Goal: Task Accomplishment & Management: Manage account settings

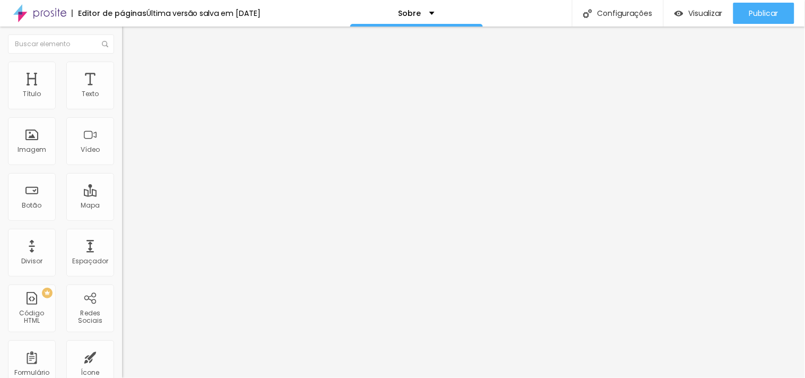
click at [128, 91] on font "Trocar imagem" at bounding box center [153, 86] width 51 height 9
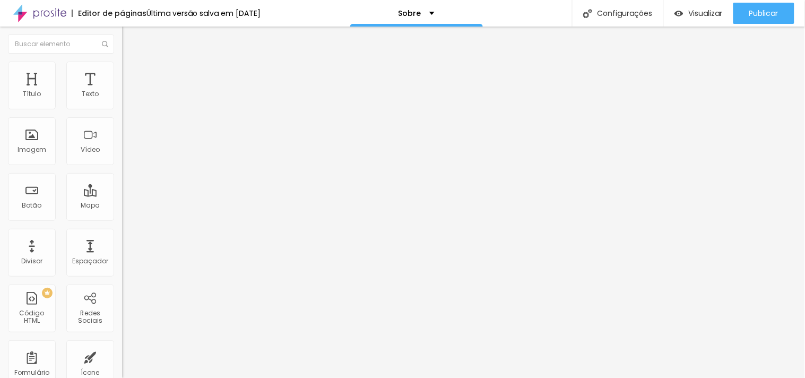
click at [122, 71] on ul "Conteúdo Estilo Avançado" at bounding box center [183, 67] width 122 height 32
click at [132, 73] on font "Estilo" at bounding box center [140, 68] width 16 height 9
click at [122, 73] on ul "Conteúdo Estilo Avançado" at bounding box center [183, 67] width 122 height 32
click at [132, 75] on font "Avançado" at bounding box center [149, 79] width 35 height 9
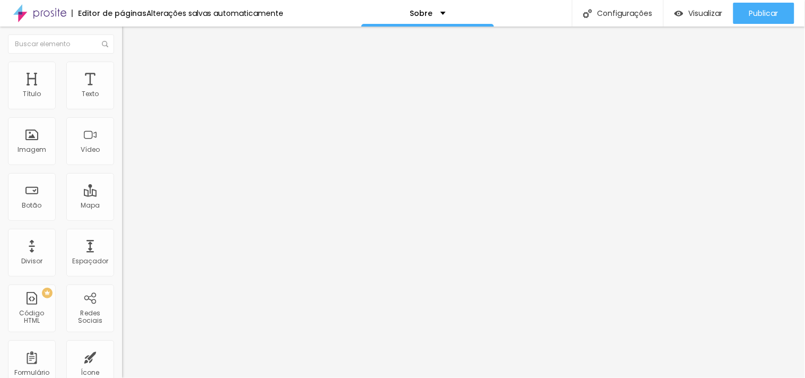
click at [132, 63] on font "Conteúdo" at bounding box center [148, 58] width 33 height 9
click at [25, 150] on font "Imagem" at bounding box center [32, 149] width 29 height 9
click at [30, 144] on div "Imagem" at bounding box center [32, 141] width 48 height 48
click at [122, 90] on div "Adicionar imagem" at bounding box center [183, 86] width 122 height 7
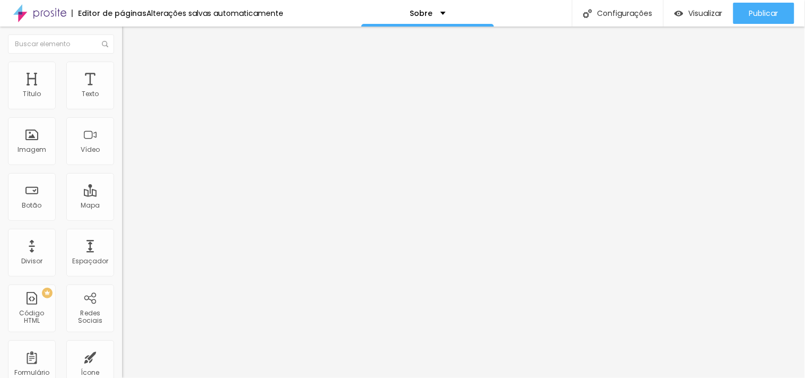
click at [128, 91] on font "Adicionar imagem" at bounding box center [159, 86] width 62 height 9
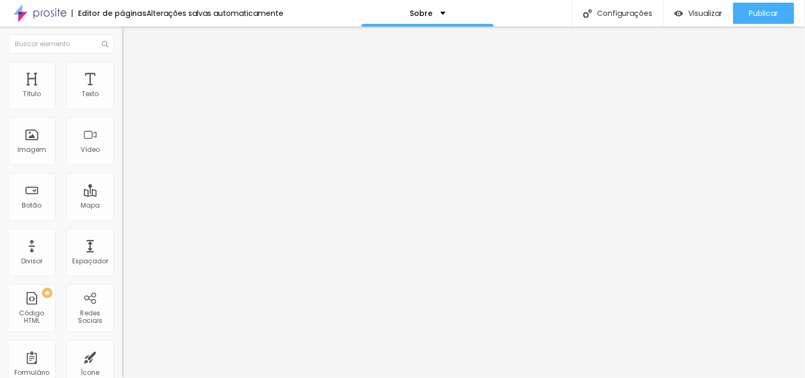
click at [122, 70] on li "Estilo" at bounding box center [183, 67] width 122 height 11
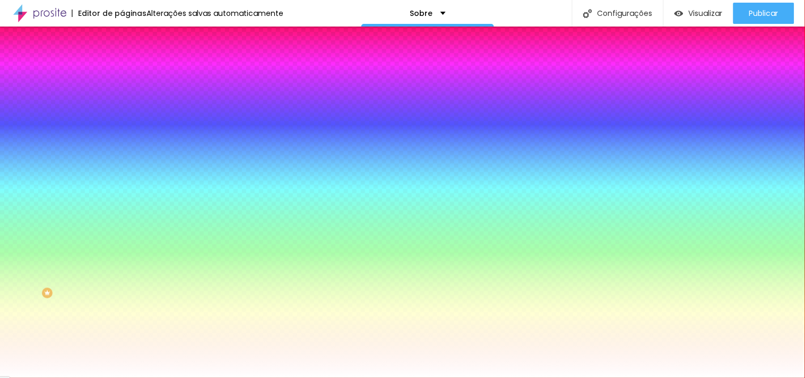
click at [132, 75] on font "Avançado" at bounding box center [149, 79] width 35 height 9
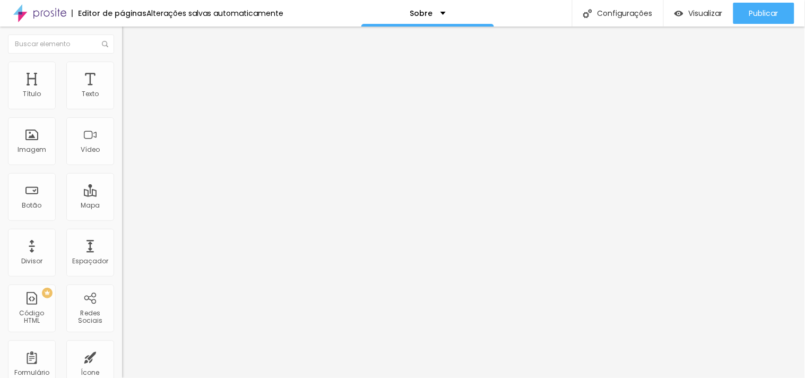
click at [130, 41] on img "button" at bounding box center [134, 38] width 8 height 8
click at [81, 146] on font "Vídeo" at bounding box center [90, 149] width 19 height 9
click at [81, 147] on font "Vídeo" at bounding box center [90, 149] width 19 height 9
click at [41, 188] on div "Botão" at bounding box center [32, 197] width 48 height 48
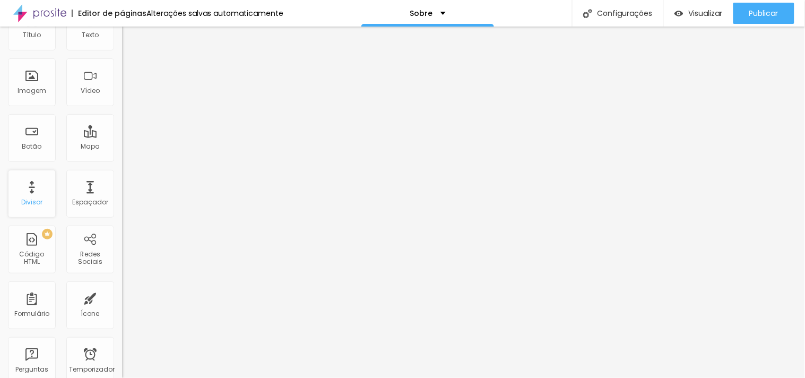
click at [34, 205] on font "Divisor" at bounding box center [31, 201] width 21 height 9
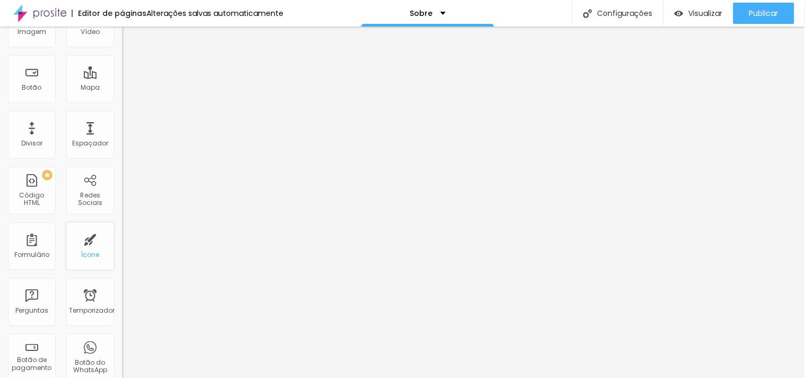
click at [76, 236] on div "Ícone" at bounding box center [90, 246] width 48 height 48
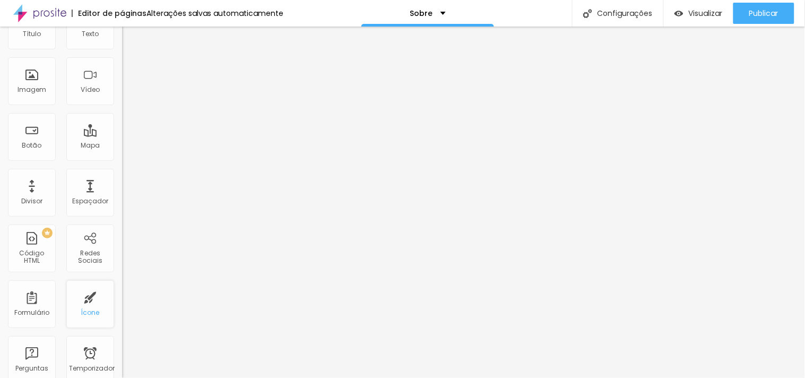
scroll to position [0, 0]
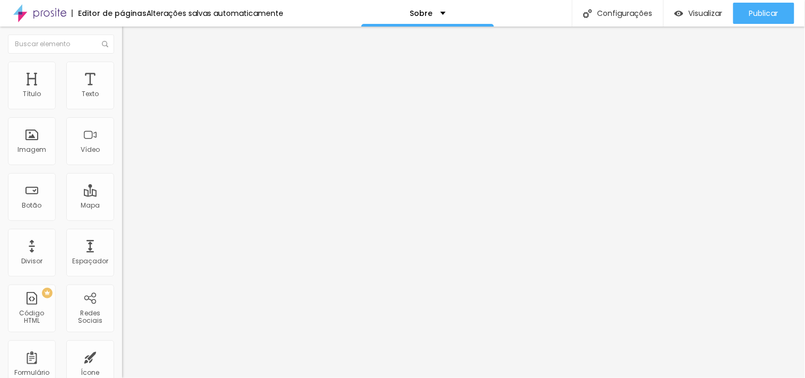
click at [128, 98] on span "Ícone de trocarte" at bounding box center [159, 93] width 62 height 9
click at [135, 98] on font "Ícone de trocarte" at bounding box center [163, 93] width 56 height 9
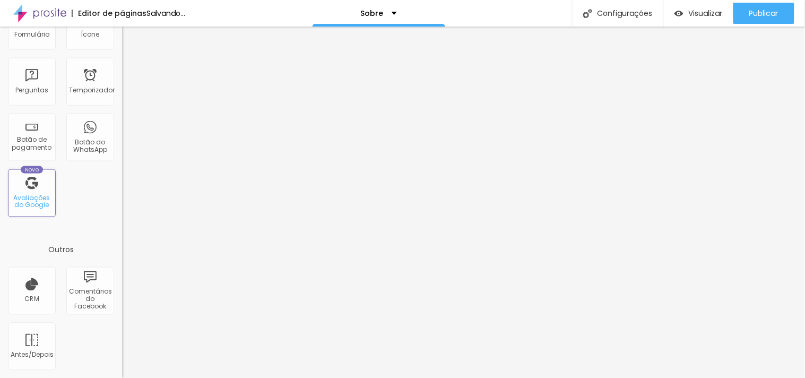
scroll to position [0, 0]
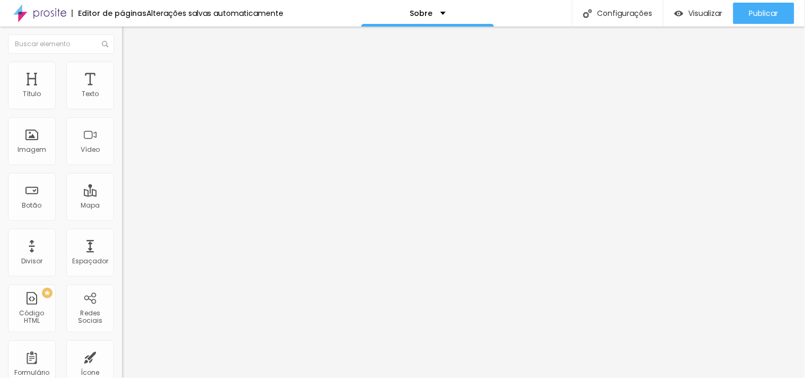
click at [122, 212] on input at bounding box center [194, 217] width 144 height 11
paste input "[URL][DOMAIN_NAME][PERSON_NAME]"
type input "[URL][DOMAIN_NAME][PERSON_NAME]"
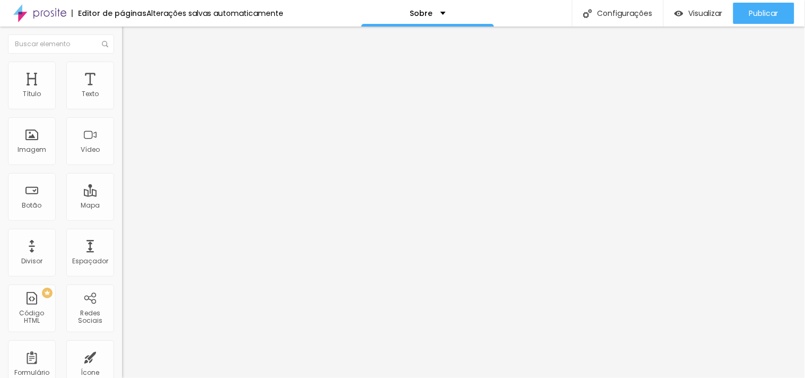
click at [122, 62] on img at bounding box center [127, 67] width 10 height 10
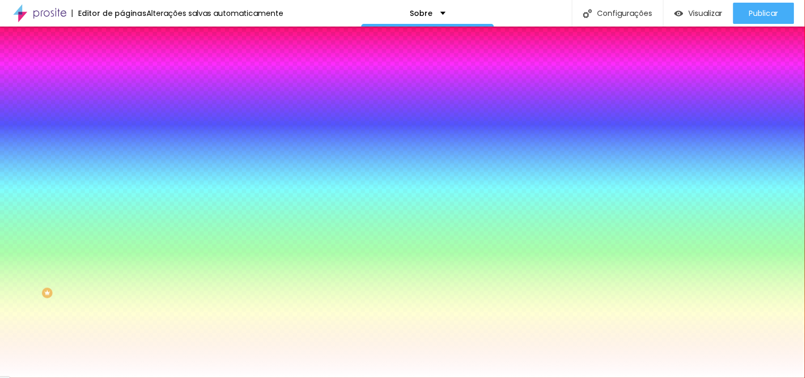
click at [122, 72] on img at bounding box center [127, 77] width 10 height 10
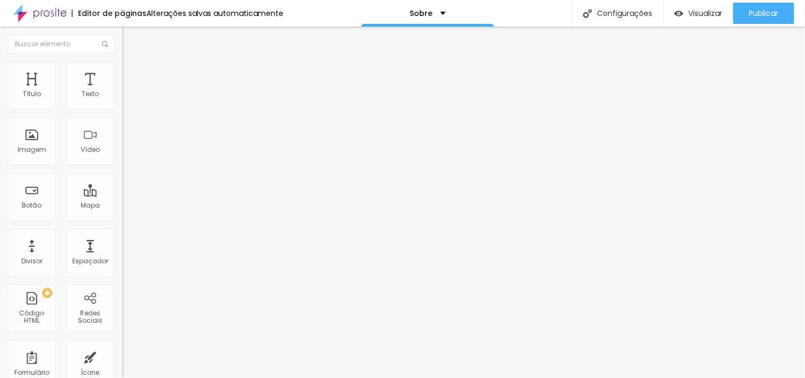
click at [122, 61] on img at bounding box center [127, 56] width 10 height 10
click at [122, 62] on li "Conteúdo" at bounding box center [183, 56] width 122 height 11
click at [122, 30] on button "Editar nulo" at bounding box center [183, 39] width 122 height 24
click at [130, 36] on img "button" at bounding box center [134, 38] width 8 height 8
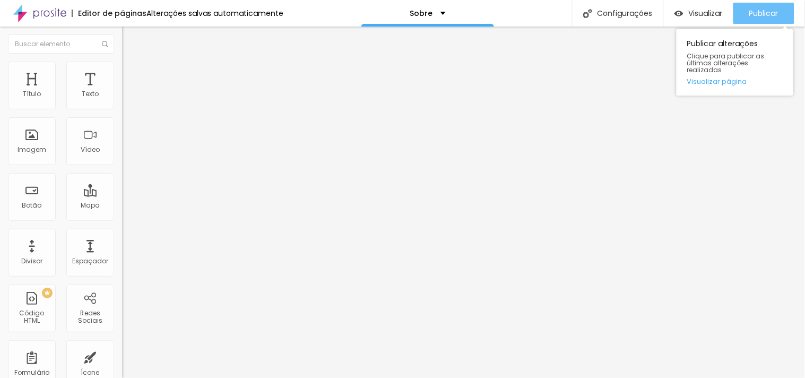
click at [765, 18] on font "Publicar" at bounding box center [763, 13] width 29 height 11
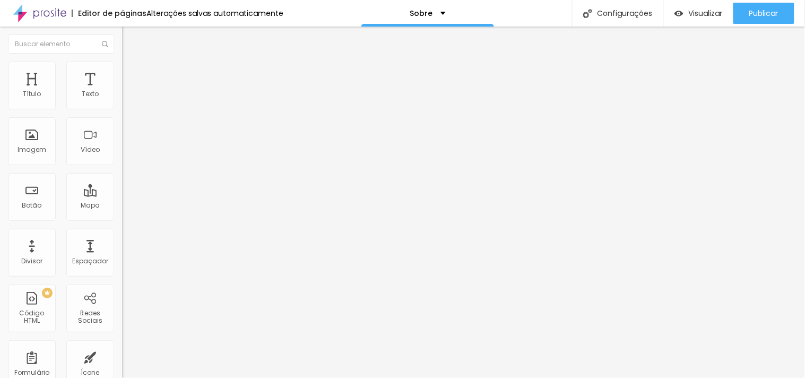
click at [33, 115] on div "Título Texto Imagem Vídeo Botão Mapa Divisor Espaçador PREMIUM Código HTML Rede…" at bounding box center [61, 313] width 122 height 502
click at [39, 140] on div "Imagem" at bounding box center [32, 141] width 48 height 48
click at [24, 156] on div "Imagem" at bounding box center [32, 141] width 48 height 48
click at [30, 152] on font "Imagem" at bounding box center [32, 149] width 29 height 9
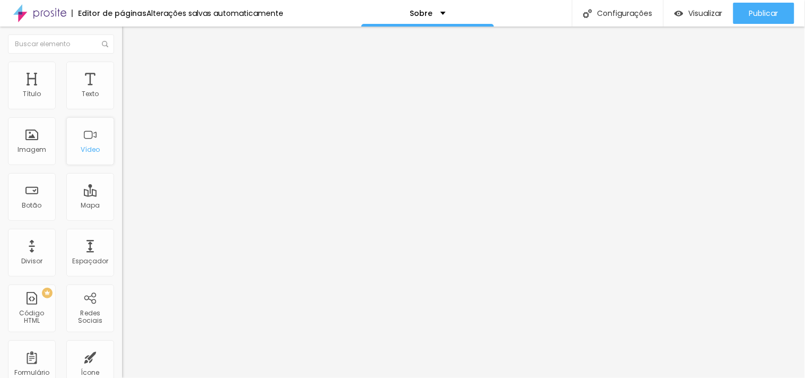
click at [102, 158] on div "Vídeo" at bounding box center [90, 141] width 48 height 48
click at [122, 90] on div "Adicionar imagem" at bounding box center [183, 86] width 122 height 7
click at [128, 91] on font "Adicionar imagem" at bounding box center [159, 86] width 62 height 9
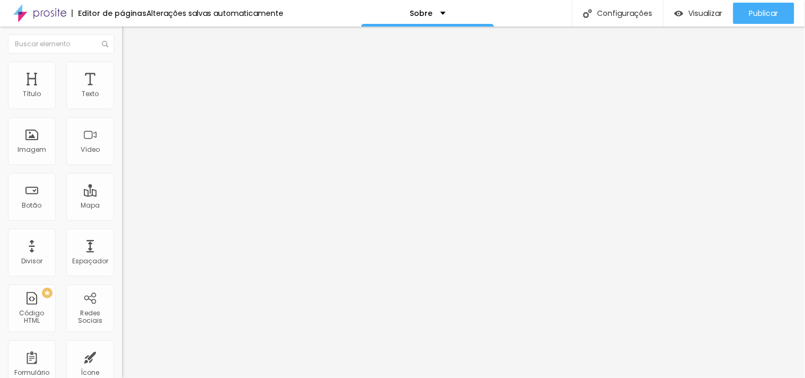
click at [122, 91] on span "Adicionar imagem" at bounding box center [156, 86] width 68 height 9
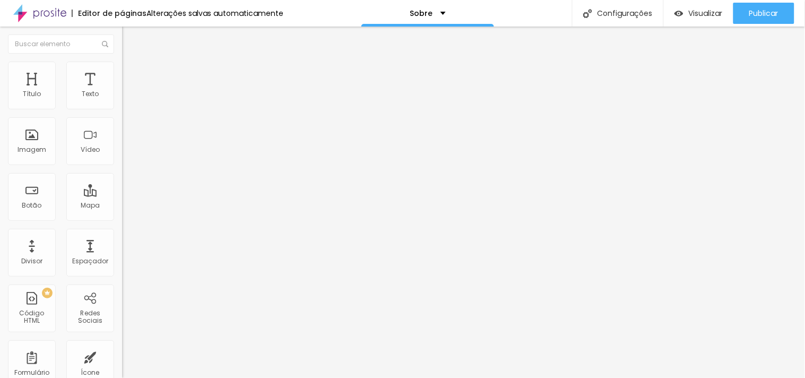
click at [128, 91] on font "Adicionar imagem" at bounding box center [159, 86] width 62 height 9
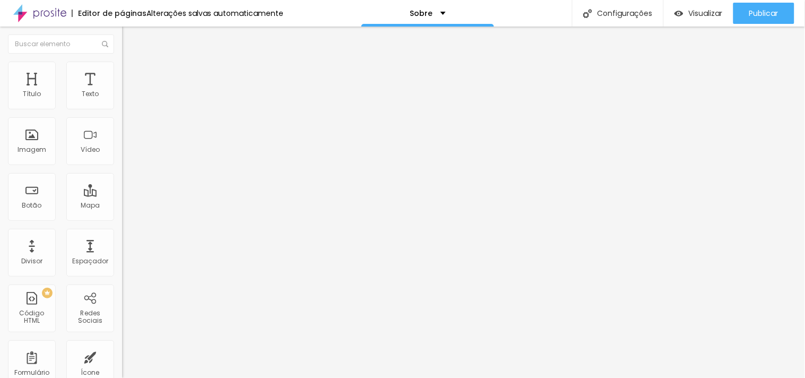
click at [128, 91] on font "Adicionar imagem" at bounding box center [159, 86] width 62 height 9
click at [30, 161] on div "Imagem" at bounding box center [32, 141] width 48 height 48
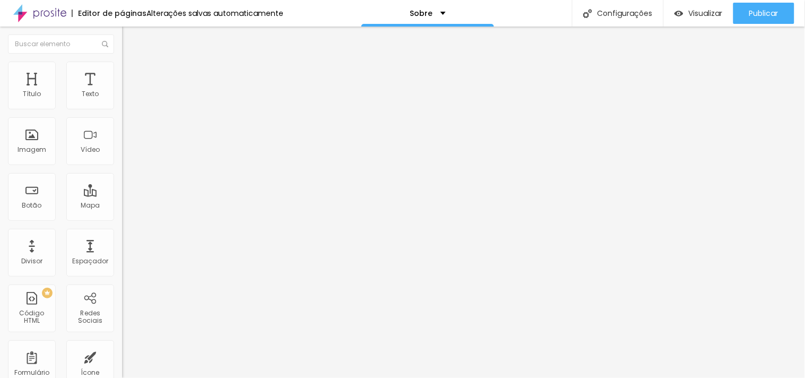
click at [128, 91] on font "Trocar imagem" at bounding box center [153, 86] width 51 height 9
click at [122, 236] on div "Trocar imagem Descrição da imagem (Alt) Alinhamento Proporção Cinema 16:9 Cinem…" at bounding box center [183, 163] width 122 height 160
click at [122, 166] on span "Cinema 16:9" at bounding box center [142, 161] width 40 height 9
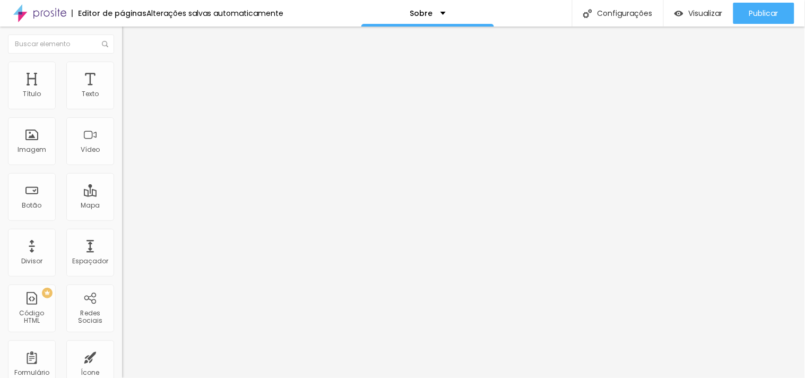
click at [122, 183] on span "Padrão" at bounding box center [134, 178] width 24 height 9
click at [122, 189] on span "Quadrado" at bounding box center [139, 184] width 34 height 9
click at [122, 195] on font "Original" at bounding box center [134, 190] width 25 height 9
click at [122, 166] on font "Cinema 16:9" at bounding box center [142, 161] width 40 height 9
click at [122, 152] on div "Alinhamento" at bounding box center [183, 136] width 122 height 32
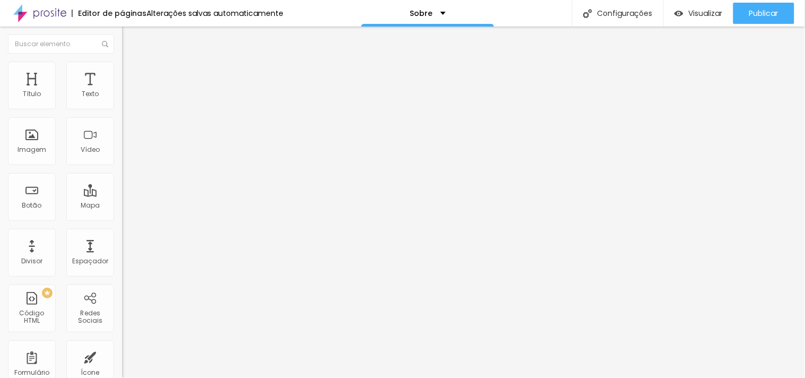
click at [122, 134] on img at bounding box center [125, 130] width 7 height 7
click at [122, 151] on img at bounding box center [125, 147] width 7 height 7
click at [122, 143] on img at bounding box center [125, 138] width 7 height 7
click at [122, 212] on input "[URL][DOMAIN_NAME][PERSON_NAME]" at bounding box center [194, 217] width 144 height 11
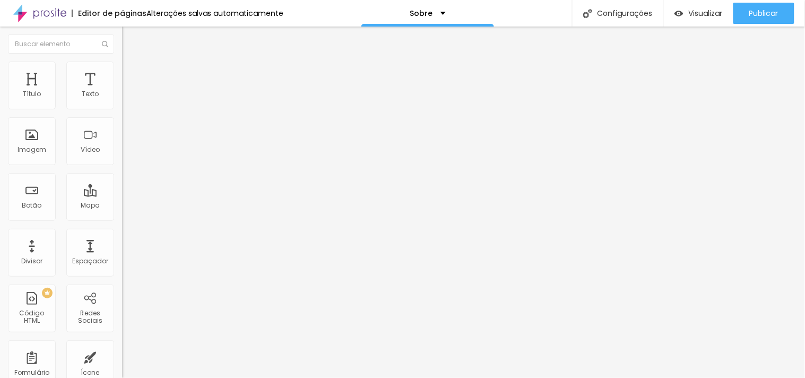
click at [122, 212] on input "[URL][DOMAIN_NAME][PERSON_NAME]" at bounding box center [194, 217] width 144 height 11
click at [710, 14] on font "Visualizar" at bounding box center [706, 13] width 34 height 11
click at [122, 212] on input "[URL][DOMAIN_NAME][PERSON_NAME]" at bounding box center [194, 217] width 144 height 11
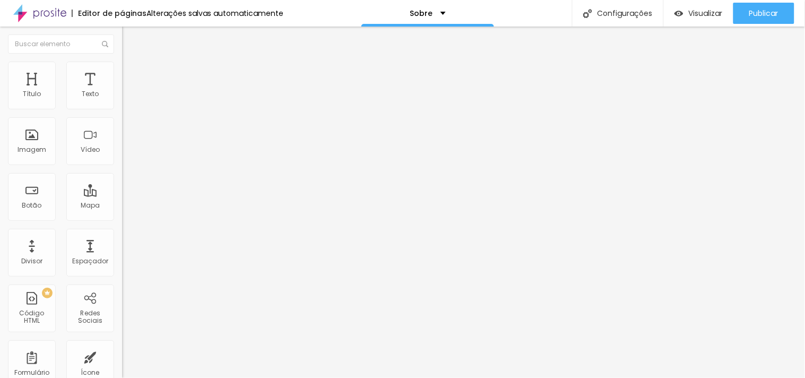
click at [122, 212] on input "[PERSON_NAME] celebrante" at bounding box center [194, 217] width 144 height 11
paste input "[PERSON_NAME] Celebrante e Mestre de Cerimônias"
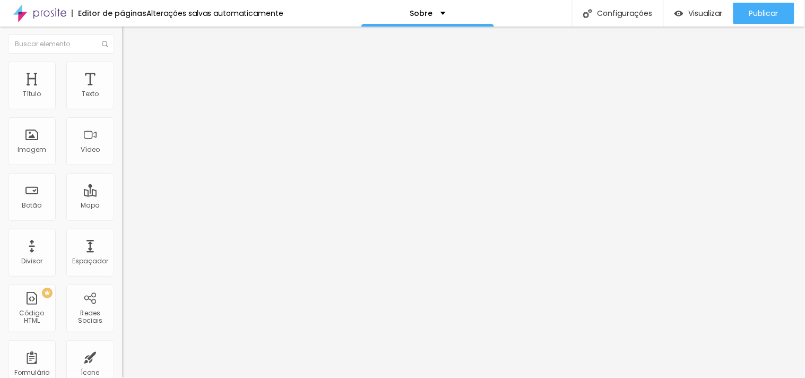
click at [122, 212] on input "[PERSON_NAME] Celebrante e Mestre de Cerimônias" at bounding box center [194, 217] width 144 height 11
click at [122, 112] on img at bounding box center [183, 150] width 122 height 122
click at [122, 242] on div "Nome do autor Foto do autor Dados de avaliação" at bounding box center [183, 265] width 122 height 46
click at [122, 212] on input "[PERSON_NAME] Celebrante e Mestre de Cerimônias" at bounding box center [194, 217] width 144 height 11
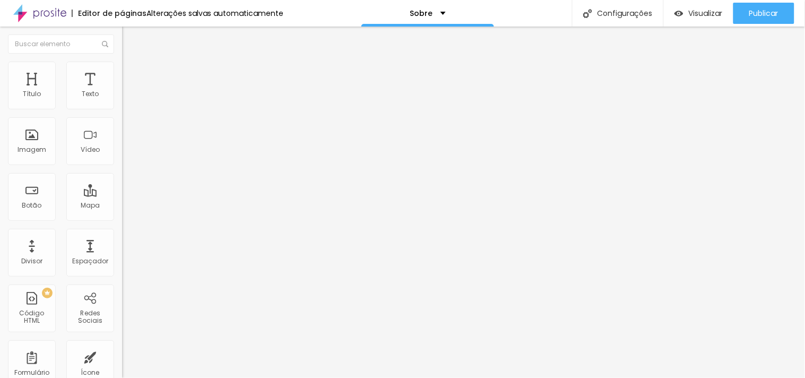
click at [122, 212] on input "[PERSON_NAME] Celebrante e Mestre de Cerimônias" at bounding box center [194, 217] width 144 height 11
click at [122, 114] on img at bounding box center [183, 150] width 122 height 122
click at [122, 111] on div "Encontre sua empresa [PERSON_NAME] e [PERSON_NAME] de Cerimônias Procure o perf…" at bounding box center [183, 217] width 122 height 269
type input "C"
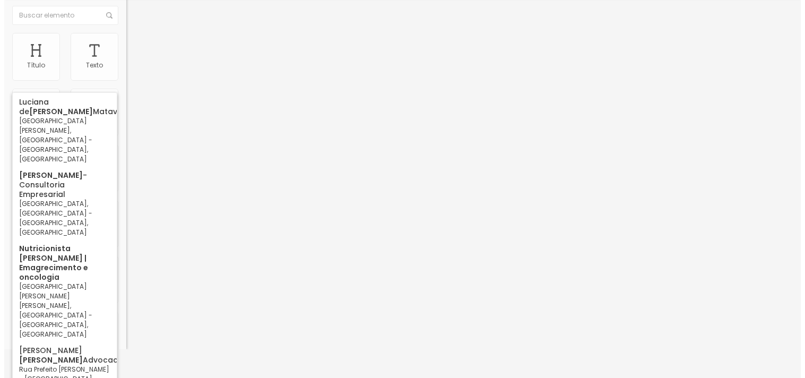
scroll to position [0, 0]
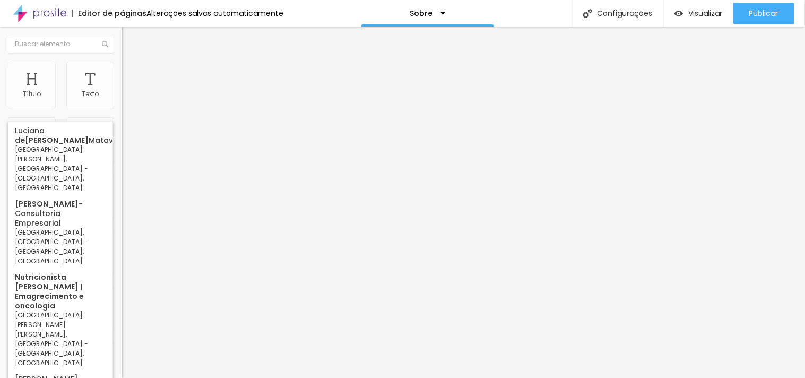
click at [122, 61] on div "Conteúdo Estilo Avançado Encontre sua empresa [PERSON_NAME] o perfil da empresa…" at bounding box center [183, 201] width 122 height 300
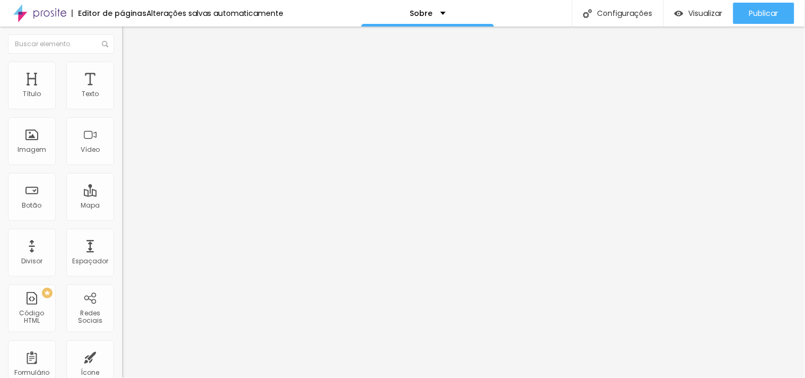
click at [122, 259] on img at bounding box center [124, 261] width 5 height 5
click at [122, 270] on img at bounding box center [124, 272] width 5 height 5
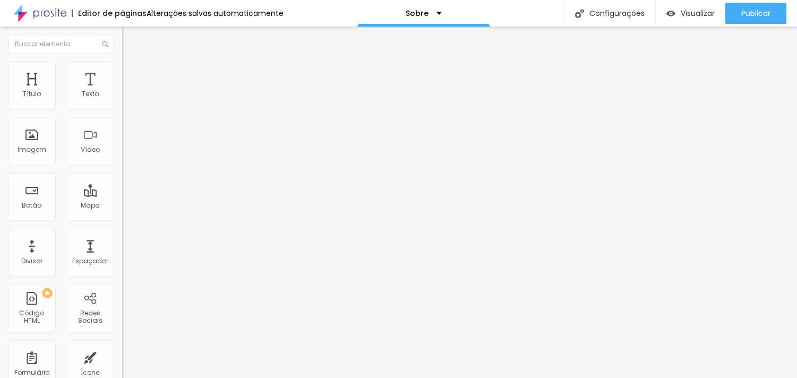
click at [122, 212] on input "[PERSON_NAME]" at bounding box center [194, 217] width 144 height 11
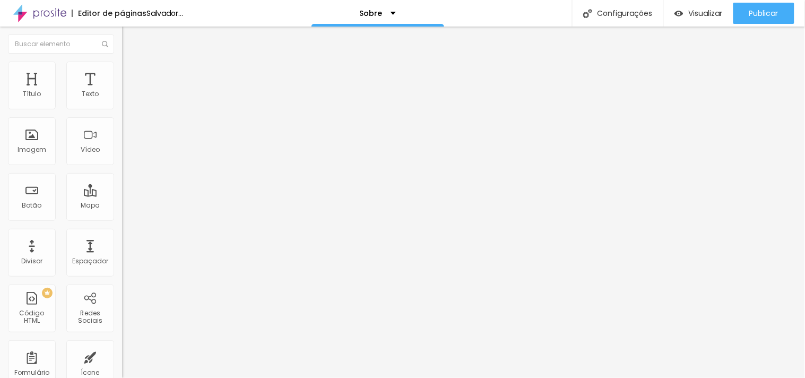
type input "[PERSON_NAME]"
click at [122, 259] on div at bounding box center [183, 259] width 122 height 0
click at [122, 276] on div at bounding box center [183, 276] width 122 height 0
click at [122, 72] on img at bounding box center [127, 77] width 10 height 10
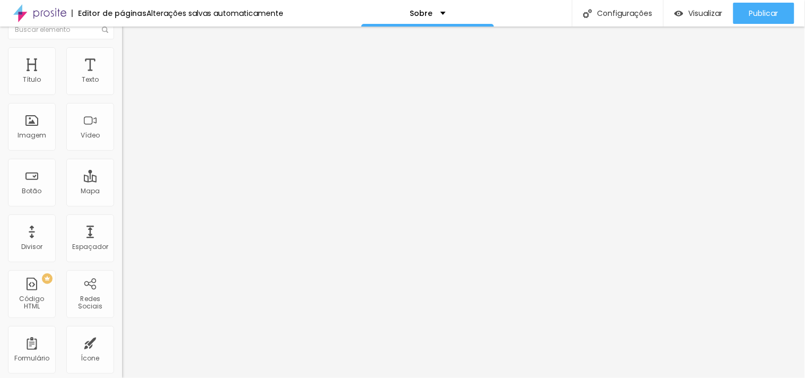
scroll to position [22, 0]
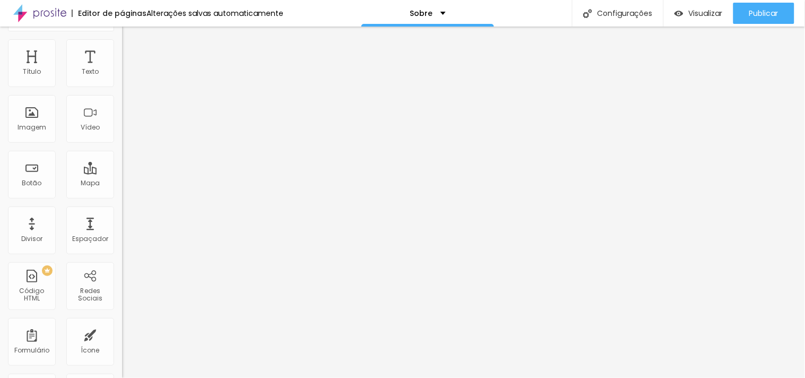
paste input "13893018656820063775"
type input "13893018656820063775"
click at [122, 44] on img at bounding box center [127, 44] width 10 height 10
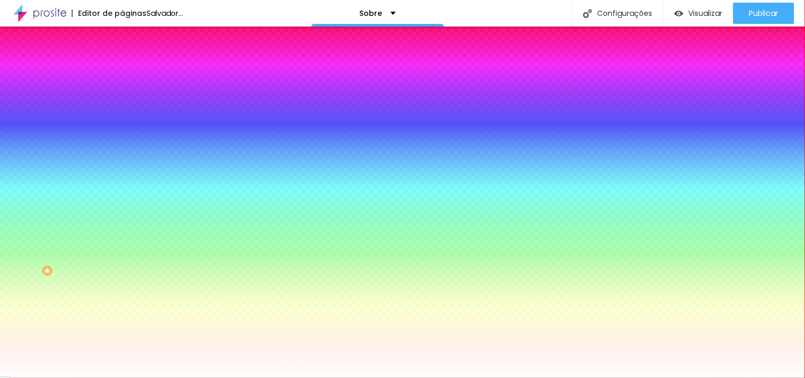
click at [132, 54] on font "Avançado" at bounding box center [149, 57] width 35 height 9
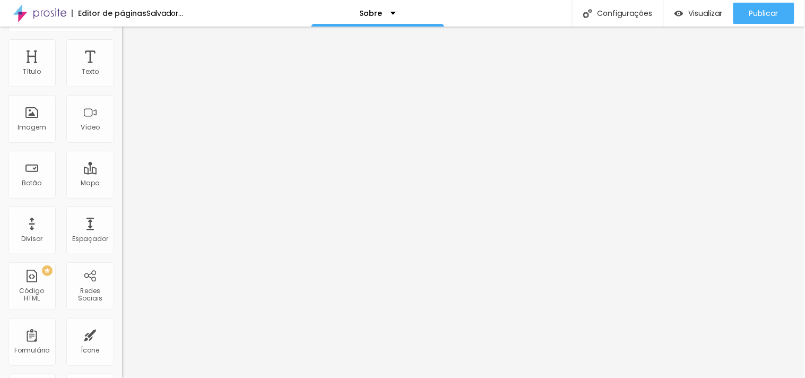
click at [132, 51] on font "Estilo" at bounding box center [140, 46] width 16 height 9
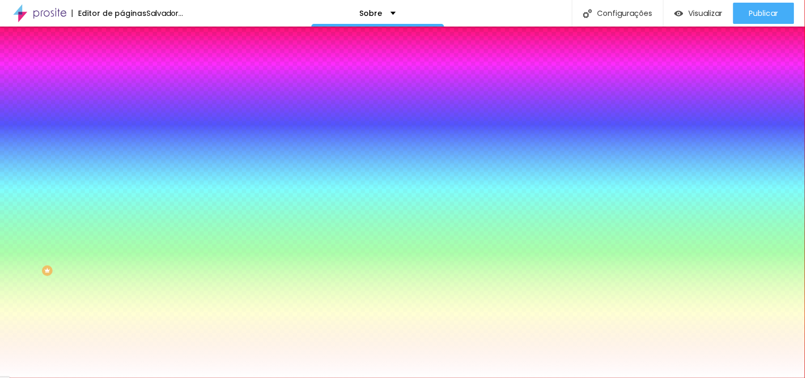
click at [122, 153] on div at bounding box center [183, 153] width 122 height 0
click at [36, 157] on div at bounding box center [402, 189] width 805 height 378
click at [51, 156] on div at bounding box center [402, 189] width 805 height 378
click at [50, 193] on div at bounding box center [402, 189] width 805 height 378
click at [47, 224] on div at bounding box center [402, 189] width 805 height 378
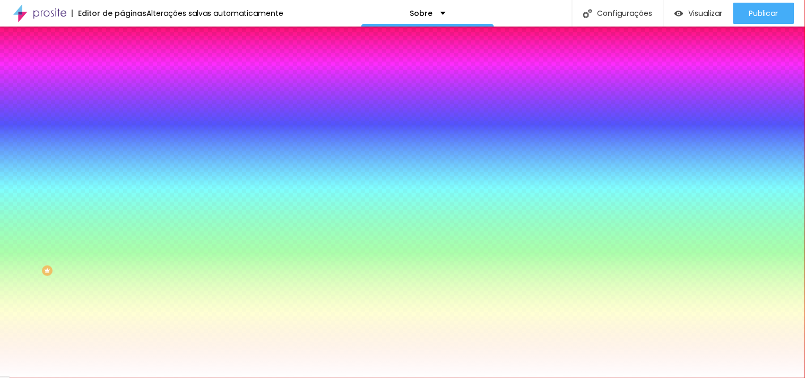
type input "#1A0B1A"
click at [9, 156] on div at bounding box center [402, 189] width 805 height 378
click at [122, 164] on div at bounding box center [183, 164] width 122 height 0
click at [122, 247] on div at bounding box center [183, 247] width 122 height 0
click at [122, 222] on div "Seta de navegação" at bounding box center [183, 225] width 122 height 6
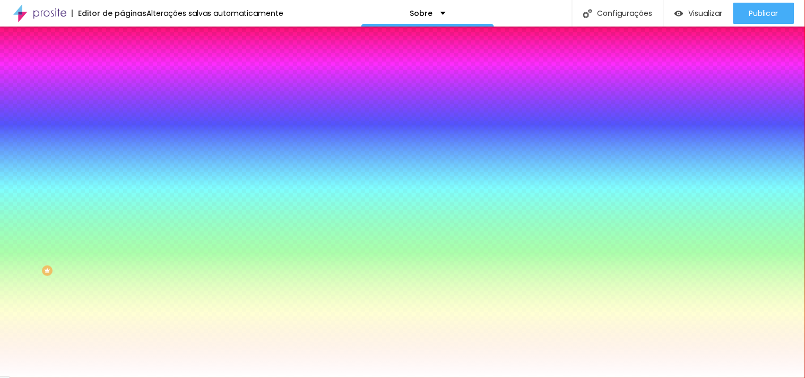
click at [122, 91] on div at bounding box center [183, 84] width 122 height 13
click at [122, 127] on div at bounding box center [183, 131] width 122 height 8
click at [129, 127] on input "radio" at bounding box center [132, 130] width 7 height 7
radio input "true"
radio input "false"
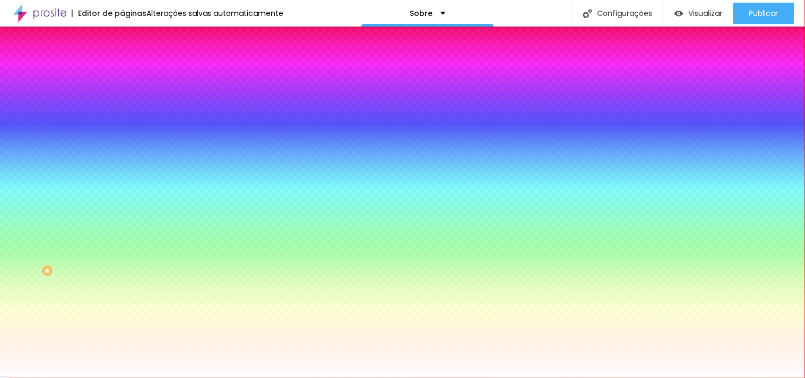
click at [136, 127] on input "radio" at bounding box center [139, 130] width 7 height 7
radio input "true"
radio input "false"
click at [132, 40] on font "Conteúdo" at bounding box center [148, 35] width 33 height 9
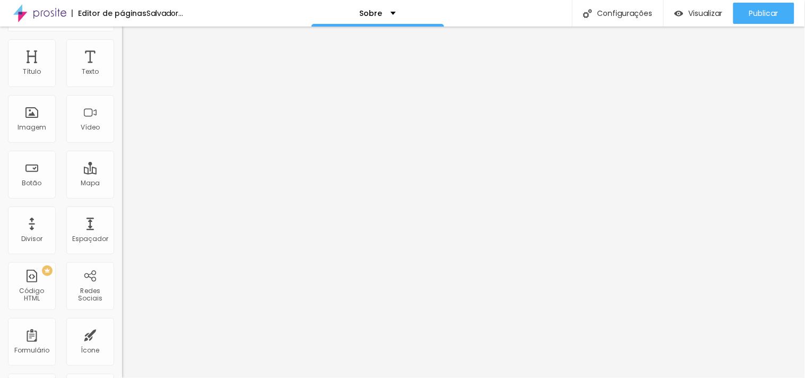
scroll to position [0, 0]
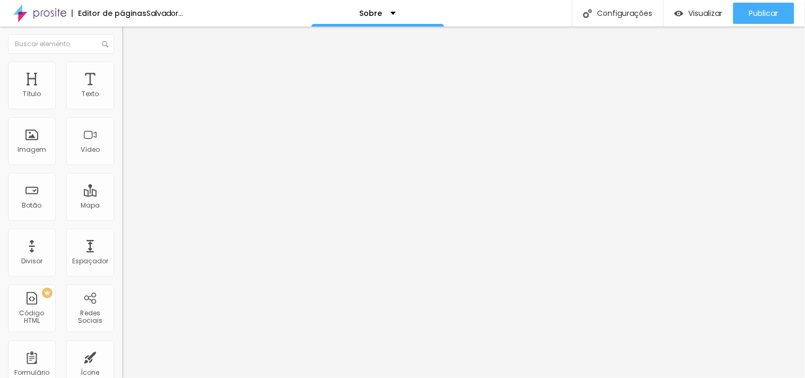
click at [122, 212] on input "[PERSON_NAME] Celebrante e Mestre de Cerimônias" at bounding box center [194, 217] width 144 height 11
paste input "[URL][DOMAIN_NAME][PERSON_NAME]"
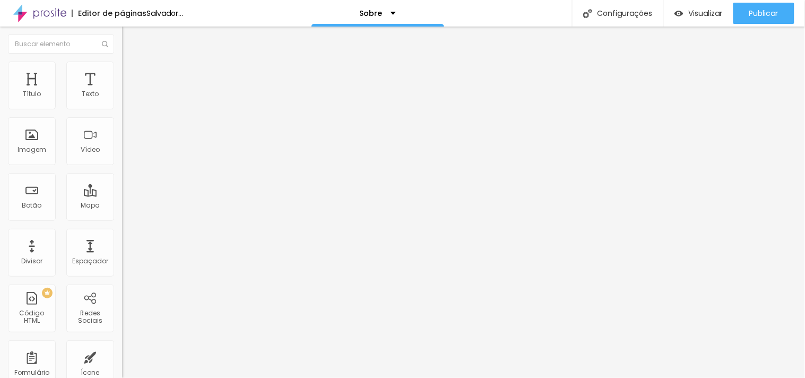
click at [122, 212] on input "[URL][DOMAIN_NAME][PERSON_NAME]" at bounding box center [194, 217] width 144 height 11
type input "h"
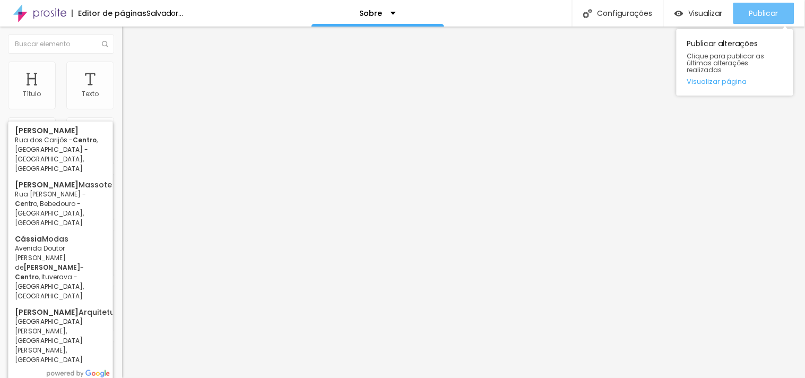
type input "[PERSON_NAME]"
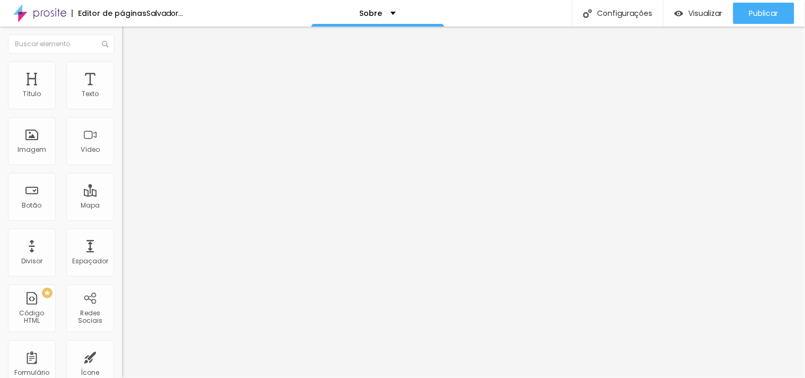
click at [132, 73] on font "Estilo" at bounding box center [140, 68] width 16 height 9
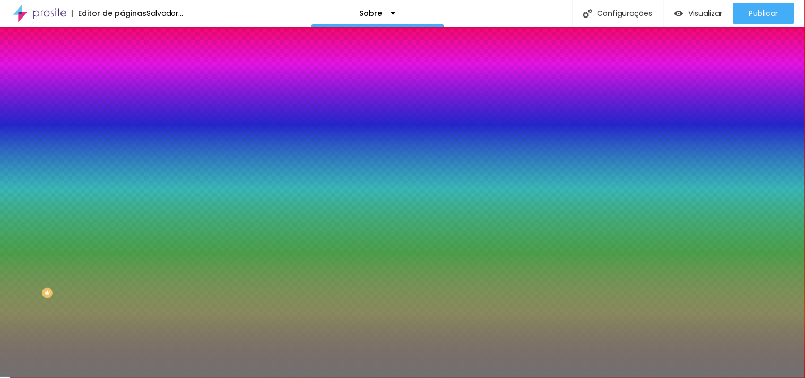
click at [122, 101] on div at bounding box center [183, 101] width 122 height 0
click at [19, 125] on div at bounding box center [402, 189] width 805 height 378
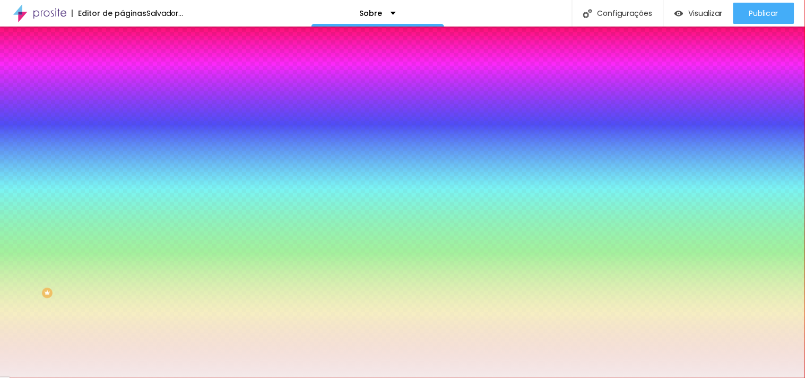
click at [32, 18] on div at bounding box center [33, 16] width 2 height 2
click at [19, 18] on div at bounding box center [20, 16] width 2 height 2
type input "#F4EEEE"
click at [19, 18] on div at bounding box center [20, 16] width 2 height 2
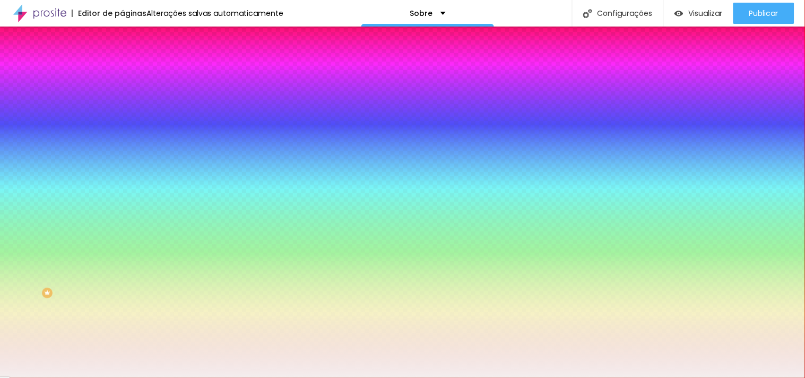
click at [122, 249] on div "Editar nulo Conteúdo Estilo Avançado Cor Voltar ao padrão #F4EEEE Tamanho 50 % …" at bounding box center [183, 202] width 122 height 351
click at [122, 101] on div at bounding box center [183, 101] width 122 height 0
click at [122, 72] on li "Avançado" at bounding box center [183, 77] width 122 height 11
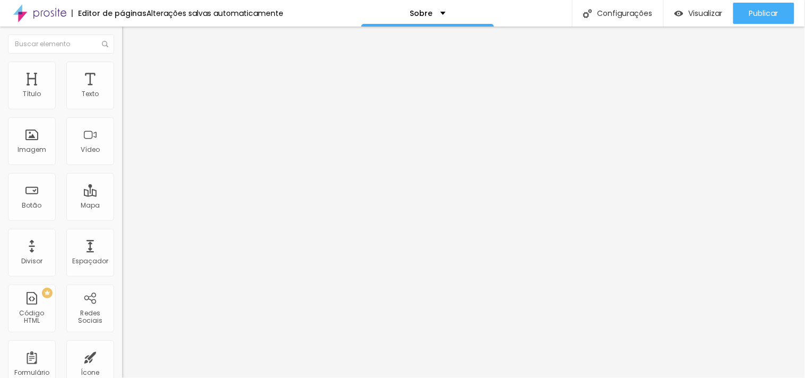
click at [122, 69] on li "Estilo" at bounding box center [183, 67] width 122 height 11
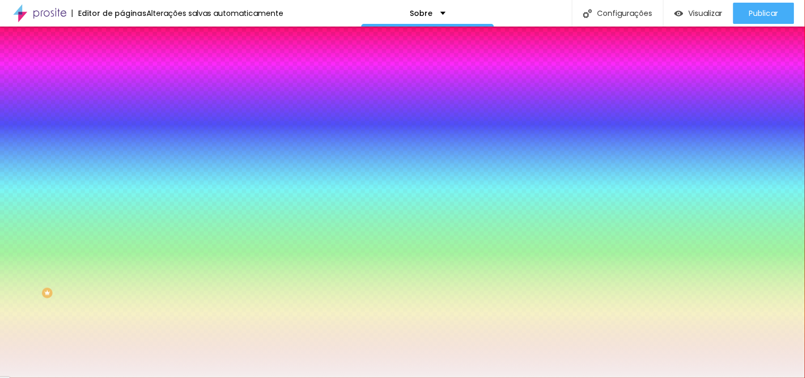
click at [132, 63] on font "Conteúdo" at bounding box center [148, 58] width 33 height 9
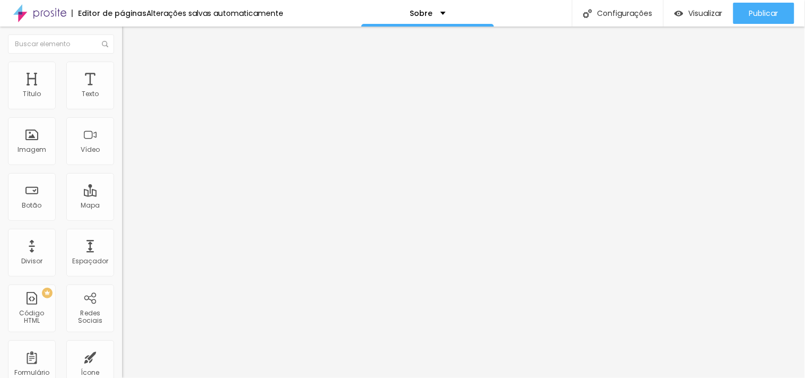
click at [130, 40] on img "button" at bounding box center [134, 38] width 8 height 8
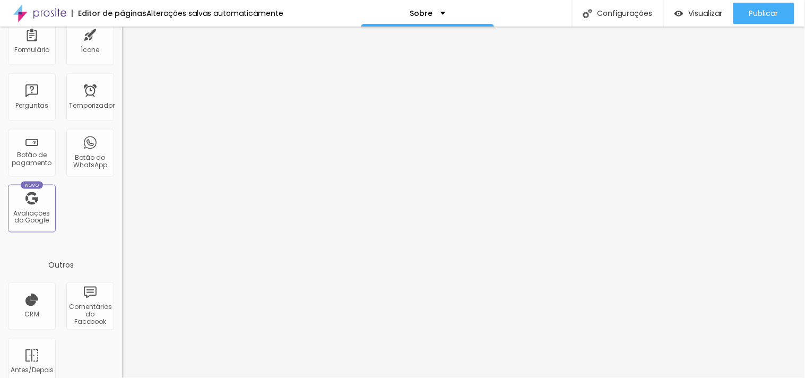
scroll to position [338, 0]
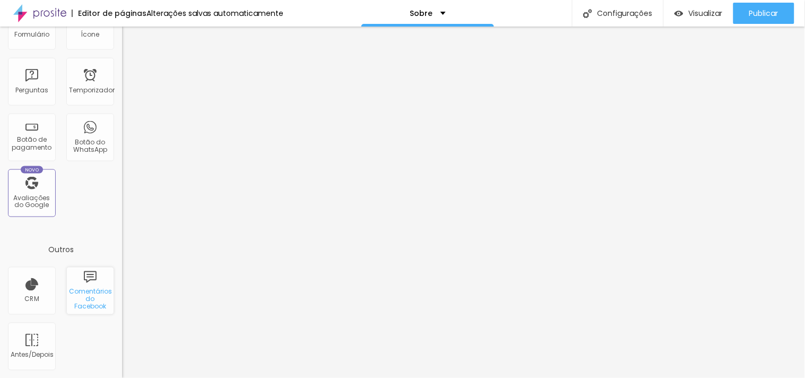
click at [92, 281] on div "Comentários do Facebook" at bounding box center [90, 291] width 48 height 48
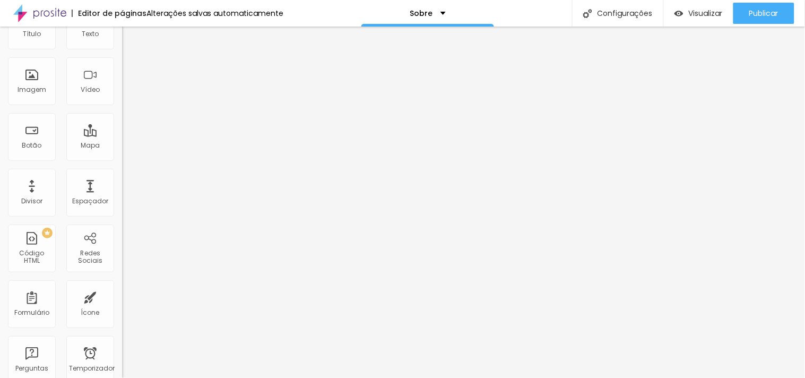
scroll to position [0, 0]
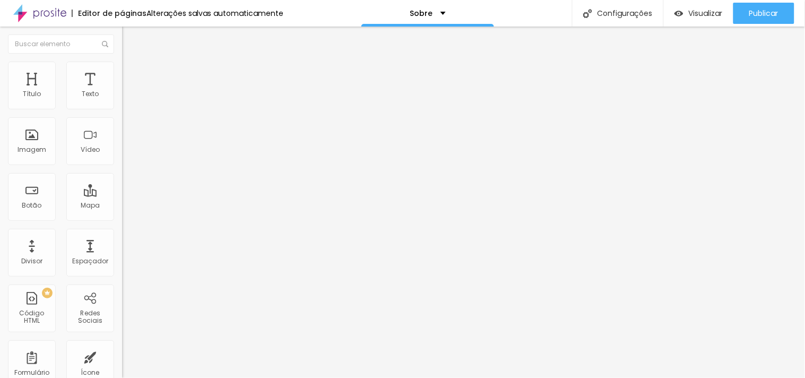
click at [132, 71] on font "Avançado" at bounding box center [149, 68] width 35 height 9
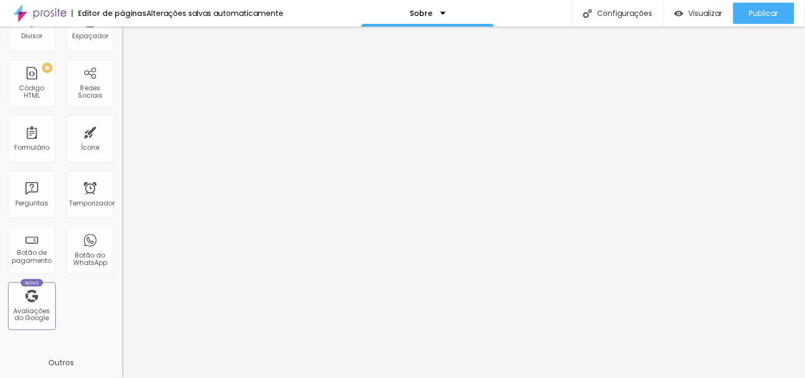
scroll to position [220, 0]
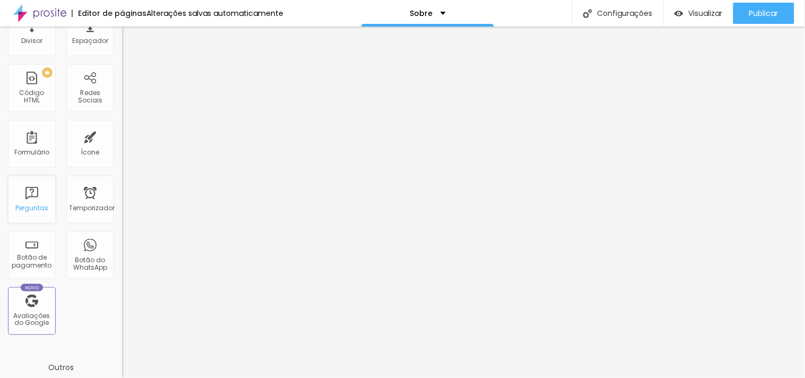
click at [28, 204] on font "Perguntas" at bounding box center [31, 207] width 33 height 9
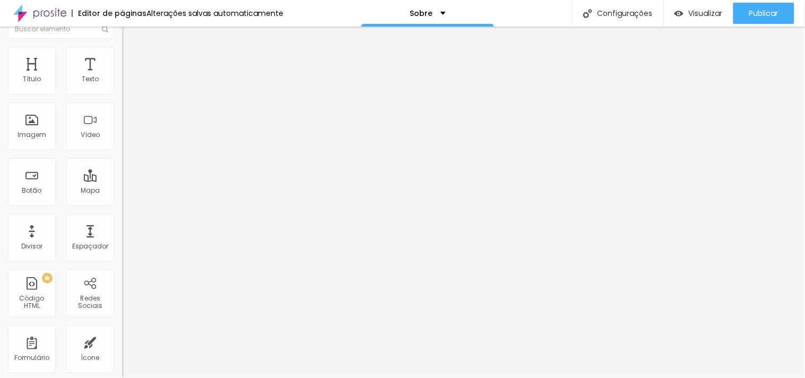
scroll to position [0, 0]
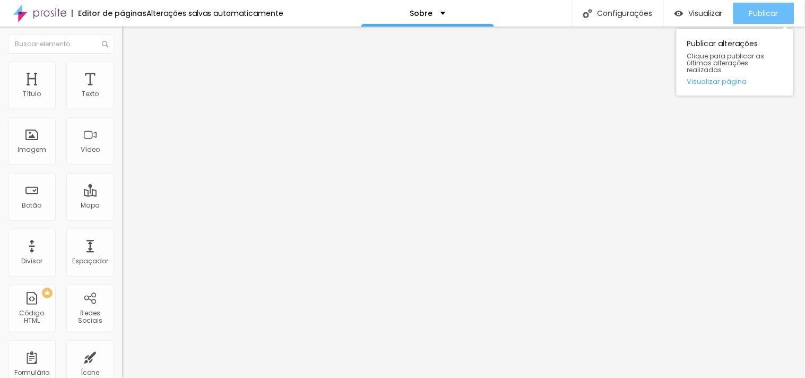
click at [761, 16] on font "Publicar" at bounding box center [763, 13] width 29 height 11
